Goal: Find specific page/section: Find specific page/section

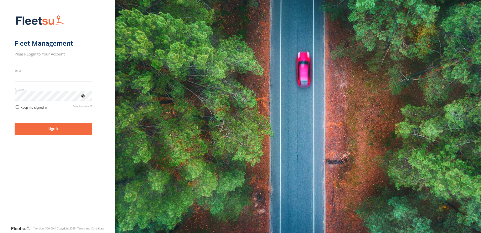
type input "**********"
click at [31, 128] on form "**********" at bounding box center [58, 118] width 86 height 213
click at [34, 132] on button "Sign in" at bounding box center [54, 129] width 78 height 12
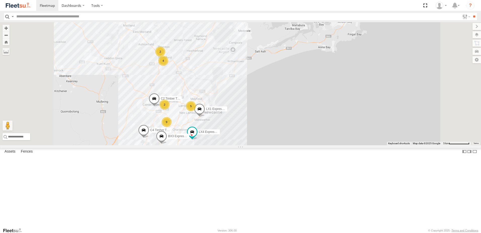
scroll to position [50, 0]
click at [0, 0] on span at bounding box center [0, 0] width 0 height 0
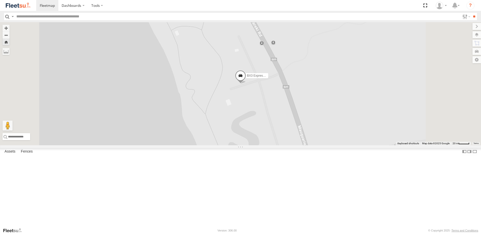
click at [0, 0] on span at bounding box center [0, 0] width 0 height 0
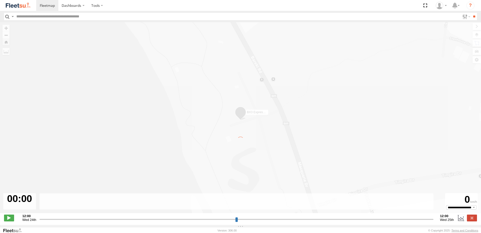
type input "**********"
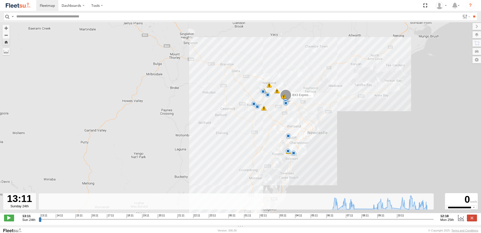
drag, startPoint x: 305, startPoint y: 122, endPoint x: 263, endPoint y: 67, distance: 69.0
click at [263, 68] on div "BX3 Express Ute 06:03 Mon 06:52 Mon 07:21 Mon 07:37 Mon 07:51 Mon 09:03 Mon 09:…" at bounding box center [240, 120] width 481 height 196
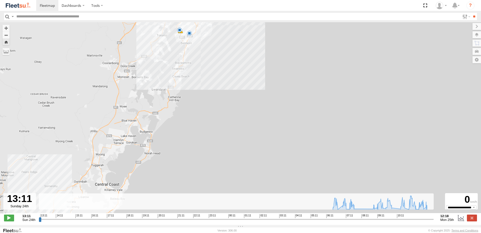
drag, startPoint x: 192, startPoint y: 35, endPoint x: 205, endPoint y: 58, distance: 26.2
click at [196, 42] on body "Dashboards" at bounding box center [240, 116] width 481 height 233
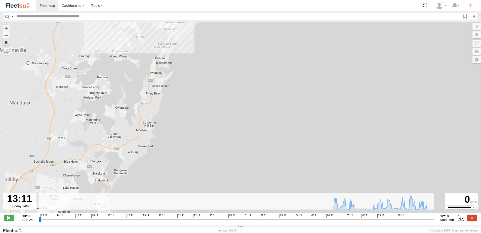
drag, startPoint x: 201, startPoint y: 58, endPoint x: 210, endPoint y: 79, distance: 23.2
click at [210, 79] on div "BX3 Express Ute 06:03 Mon 06:52 Mon 07:21 Mon 07:37 Mon 07:51 Mon 09:03 Mon 09:…" at bounding box center [240, 120] width 481 height 196
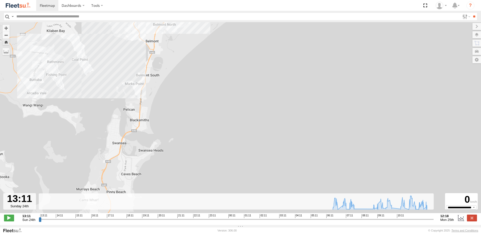
drag, startPoint x: 175, startPoint y: 43, endPoint x: 206, endPoint y: 77, distance: 46.0
click at [203, 75] on div "BX3 Express Ute 06:03 Mon 06:52 Mon 07:21 Mon 07:37 Mon 07:51 Mon 09:03 Mon 09:…" at bounding box center [240, 120] width 481 height 196
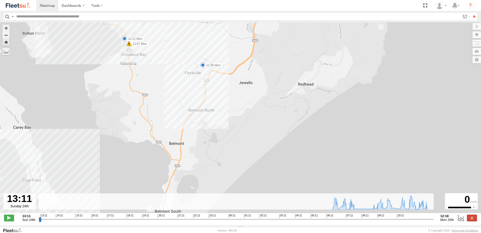
drag, startPoint x: 226, startPoint y: 82, endPoint x: 235, endPoint y: 100, distance: 20.9
click at [235, 100] on div "BX3 Express Ute 06:03 Mon 06:52 Mon 07:21 Mon 07:37 Mon 07:51 Mon 09:03 Mon 09:…" at bounding box center [240, 120] width 481 height 196
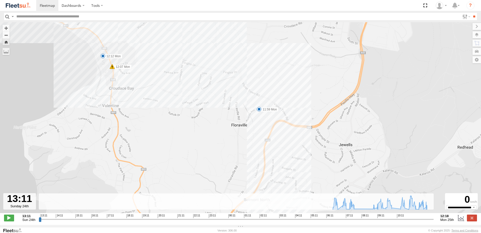
click at [105, 58] on span at bounding box center [102, 55] width 5 height 5
drag, startPoint x: 158, startPoint y: 74, endPoint x: 170, endPoint y: 108, distance: 37.0
click at [170, 106] on div "BX3 Express Ute 06:03 Mon 06:52 Mon 07:21 Mon 07:37 Mon 07:51 Mon 09:03 Mon 09:…" at bounding box center [240, 120] width 481 height 196
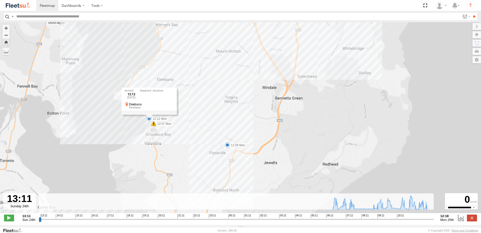
drag, startPoint x: 185, startPoint y: 68, endPoint x: 192, endPoint y: 115, distance: 47.4
click at [192, 113] on div "BX3 Express Ute 06:03 Mon 06:52 Mon 07:21 Mon 07:37 Mon 07:51 Mon 09:03 Mon 09:…" at bounding box center [240, 120] width 481 height 196
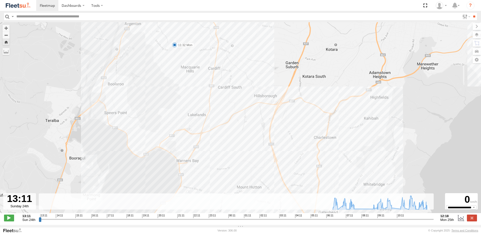
drag, startPoint x: 245, startPoint y: 126, endPoint x: 240, endPoint y: 132, distance: 8.2
click at [244, 132] on div "BX3 Express Ute 06:03 Mon 06:52 Mon 07:21 Mon 07:37 Mon 07:51 Mon 09:03 Mon 09:…" at bounding box center [240, 120] width 481 height 196
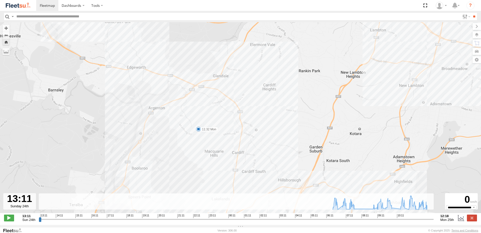
drag, startPoint x: 166, startPoint y: 67, endPoint x: 192, endPoint y: 97, distance: 39.8
click at [191, 96] on div "BX3 Express Ute 06:03 Mon 06:52 Mon 07:21 Mon 07:37 Mon 07:51 Mon 09:03 Mon 09:…" at bounding box center [240, 120] width 481 height 196
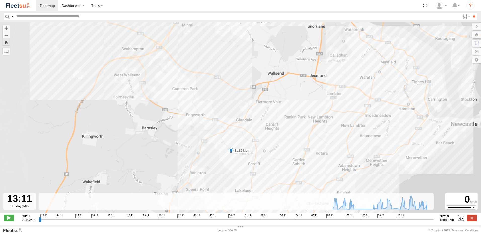
drag, startPoint x: 261, startPoint y: 113, endPoint x: 266, endPoint y: 118, distance: 6.8
click at [264, 116] on div "BX3 Express Ute 06:03 Mon 06:52 Mon 07:21 Mon 07:37 Mon 07:51 Mon 09:03 Mon 09:…" at bounding box center [240, 120] width 481 height 196
